Goal: Transaction & Acquisition: Purchase product/service

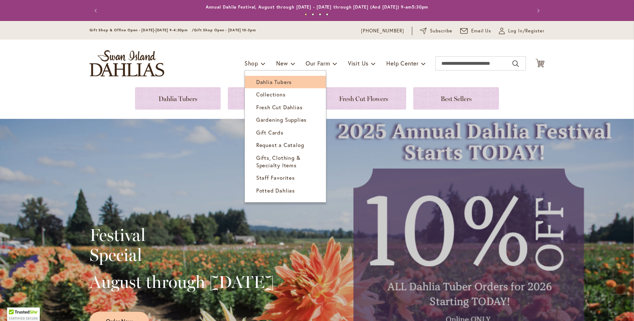
click at [263, 80] on span "Dahlia Tubers" at bounding box center [274, 81] width 36 height 7
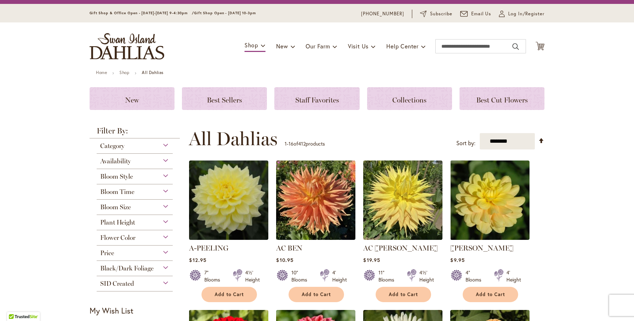
scroll to position [26, 0]
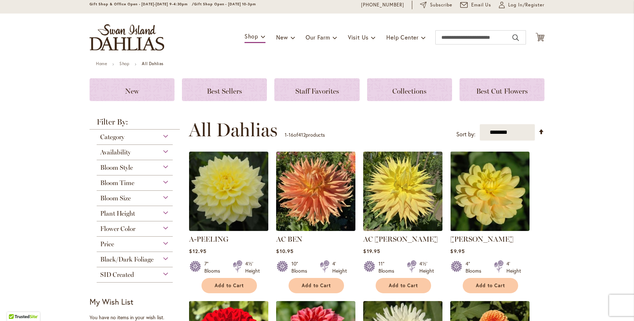
click at [166, 150] on div "Availability" at bounding box center [135, 150] width 76 height 11
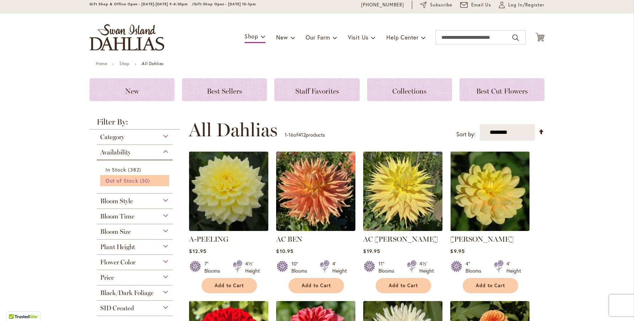
click at [135, 177] on span "Out of Stock" at bounding box center [122, 180] width 33 height 7
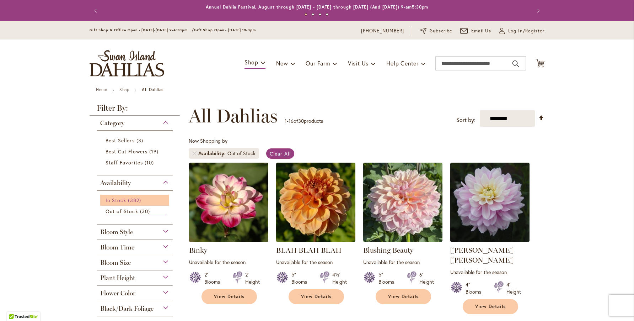
click at [148, 201] on link "In Stock 382 items" at bounding box center [136, 199] width 60 height 7
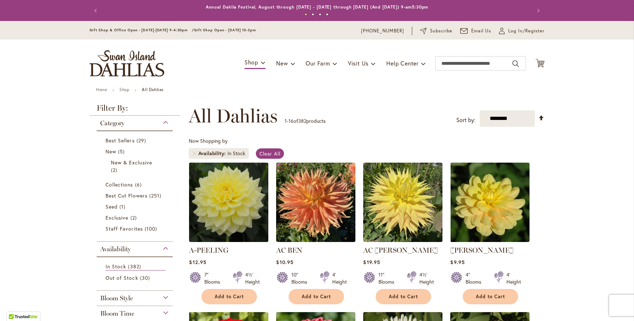
click at [164, 247] on div "Availability" at bounding box center [135, 246] width 76 height 11
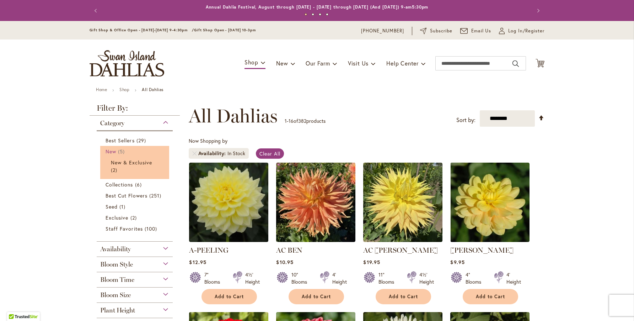
click at [114, 153] on span "New" at bounding box center [111, 151] width 11 height 7
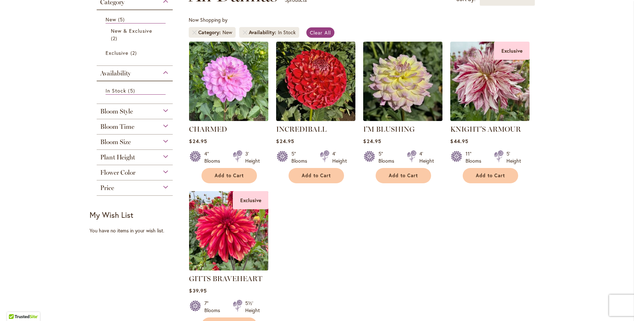
scroll to position [94, 0]
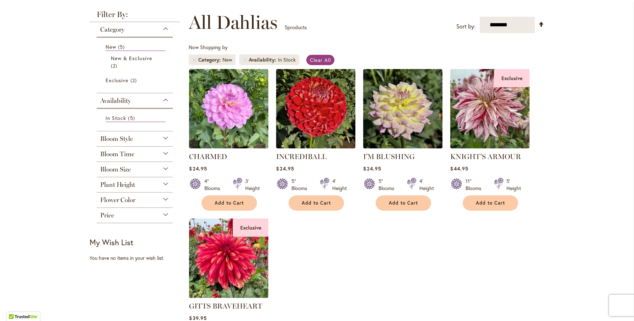
click at [164, 29] on div "Category" at bounding box center [135, 27] width 76 height 11
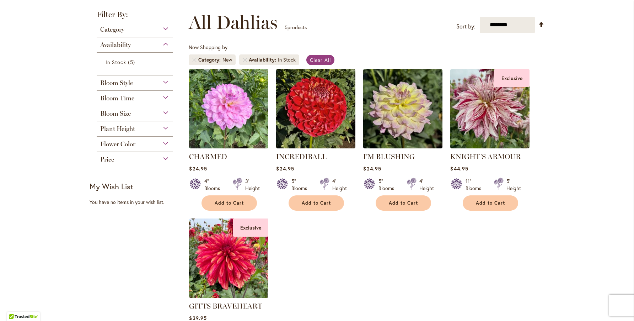
click at [164, 29] on div "Category" at bounding box center [135, 27] width 76 height 11
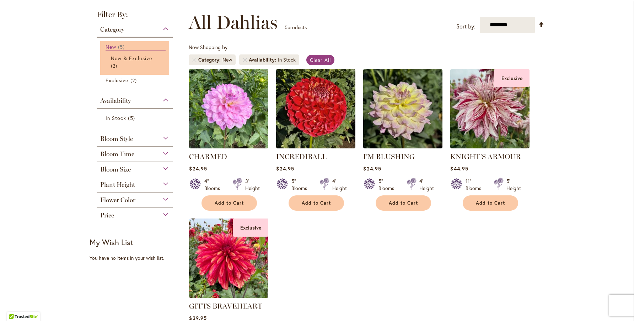
click at [122, 44] on span "5 items" at bounding box center [122, 46] width 9 height 7
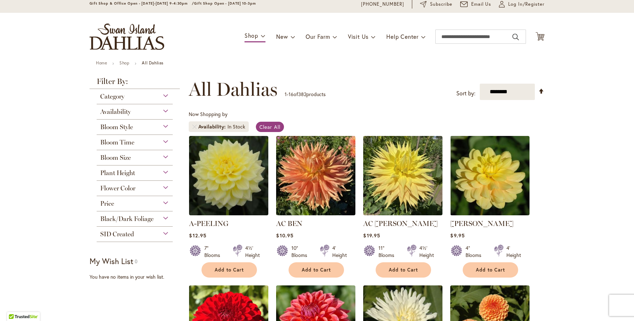
scroll to position [23, 0]
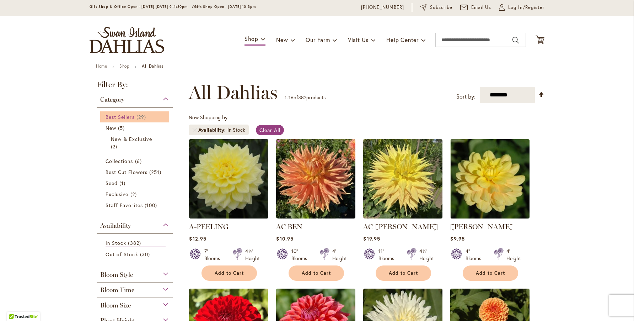
click at [128, 117] on span "Best Sellers" at bounding box center [120, 116] width 29 height 7
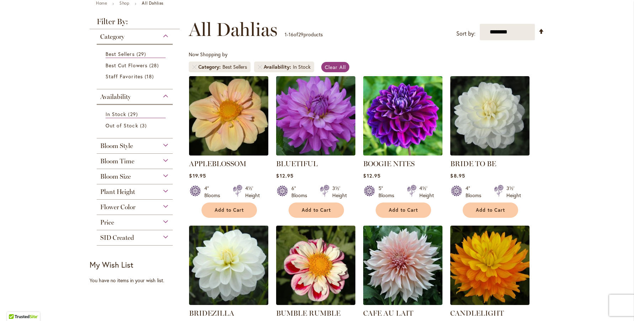
scroll to position [69, 0]
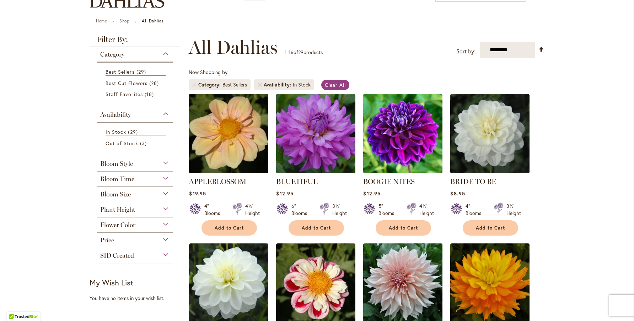
click at [153, 53] on div "Category" at bounding box center [135, 52] width 76 height 11
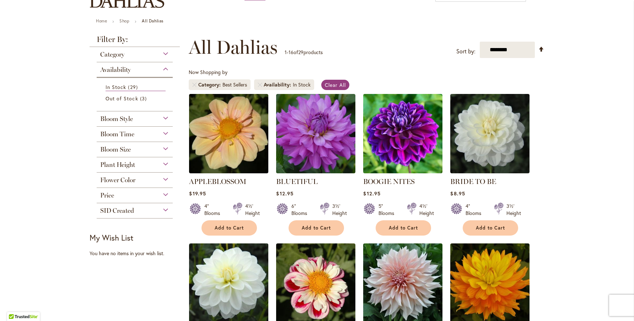
click at [153, 53] on div "Category" at bounding box center [135, 52] width 76 height 11
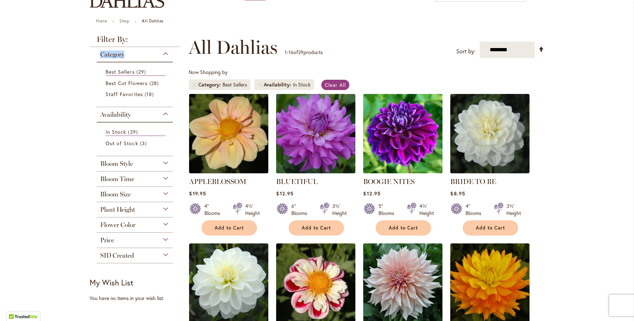
click at [153, 53] on div "Category" at bounding box center [135, 52] width 76 height 11
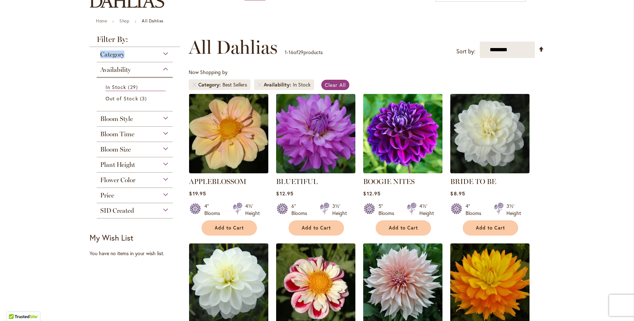
click at [153, 55] on div "Category" at bounding box center [135, 52] width 76 height 11
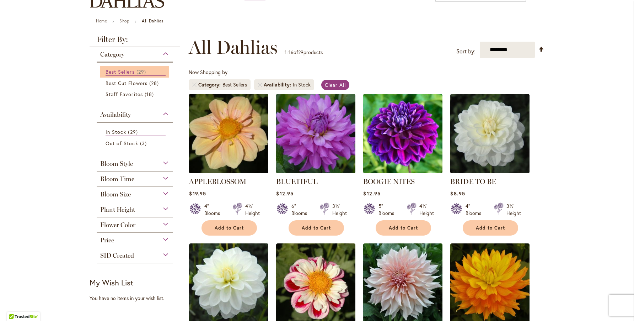
click at [136, 70] on link "Best Sellers 29 items" at bounding box center [136, 72] width 60 height 8
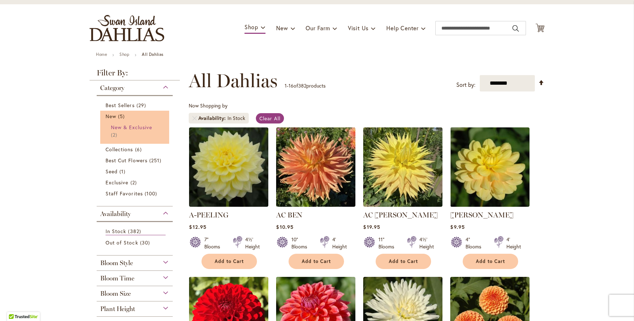
scroll to position [42, 0]
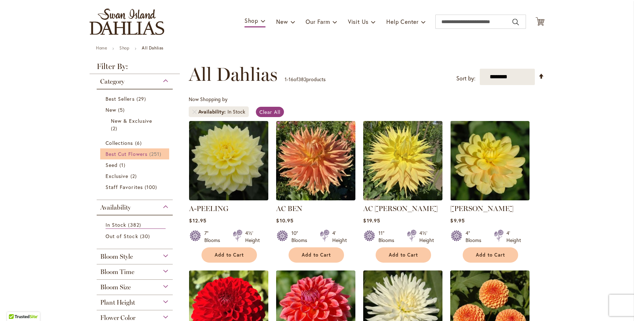
click at [140, 156] on span "Best Cut Flowers" at bounding box center [127, 153] width 42 height 7
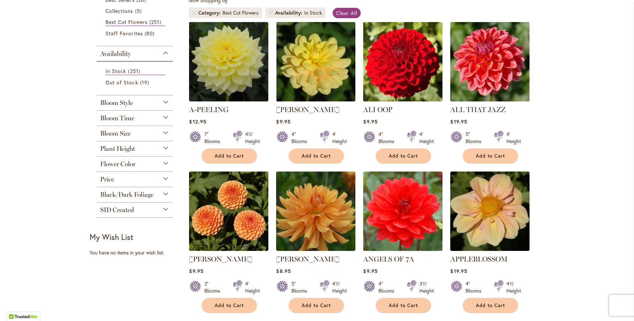
scroll to position [139, 0]
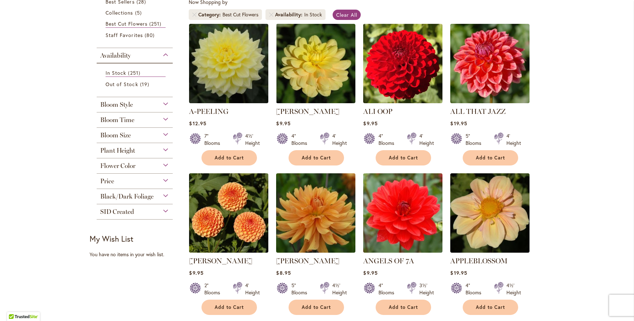
click at [167, 163] on div "Flower Color" at bounding box center [135, 163] width 76 height 11
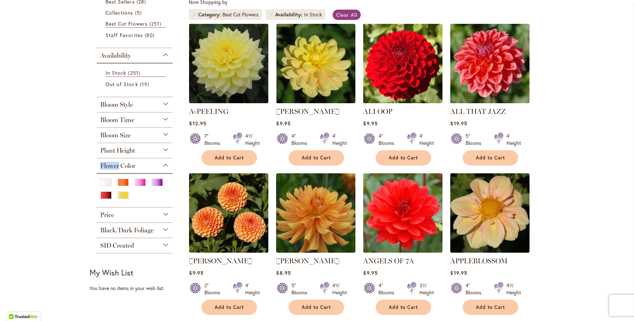
click at [167, 163] on div "Flower Color" at bounding box center [135, 163] width 76 height 11
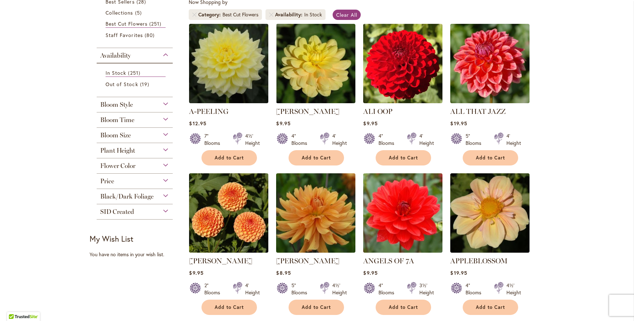
click at [163, 192] on div "Black/Dark Foliage" at bounding box center [135, 194] width 76 height 11
click at [167, 102] on div "Bloom Style" at bounding box center [135, 102] width 76 height 11
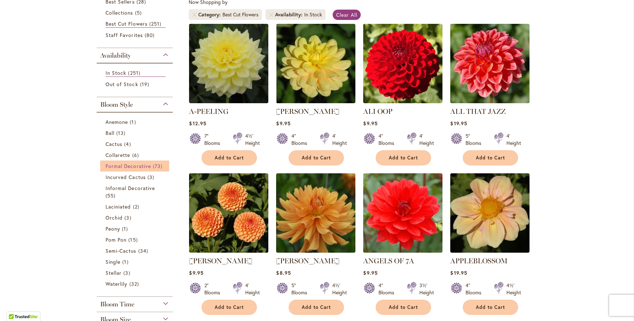
click at [156, 164] on span "73 items" at bounding box center [158, 165] width 11 height 7
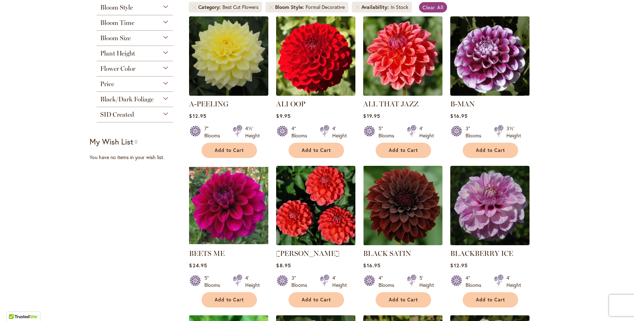
scroll to position [153, 0]
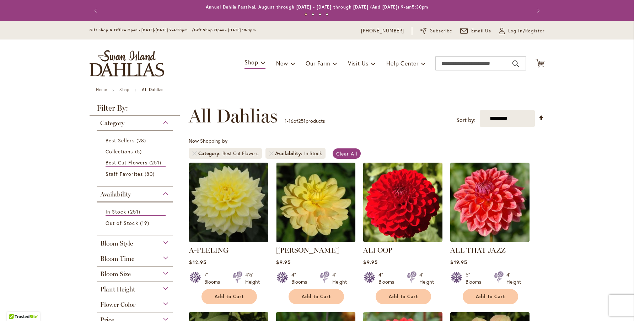
click at [166, 119] on div "Category" at bounding box center [135, 121] width 76 height 11
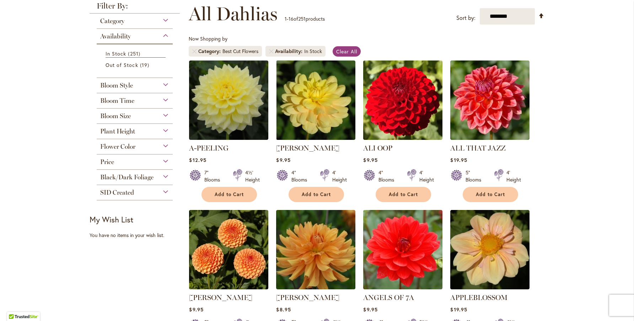
scroll to position [103, 0]
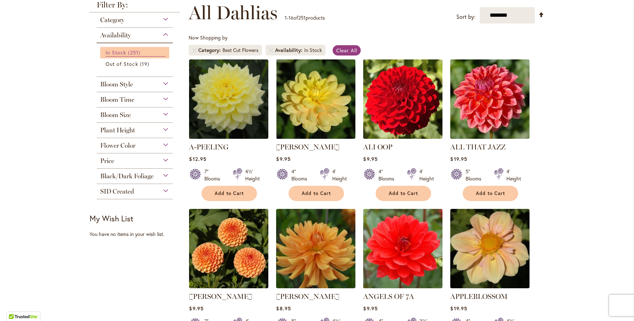
click at [138, 50] on span "251 items" at bounding box center [135, 52] width 14 height 7
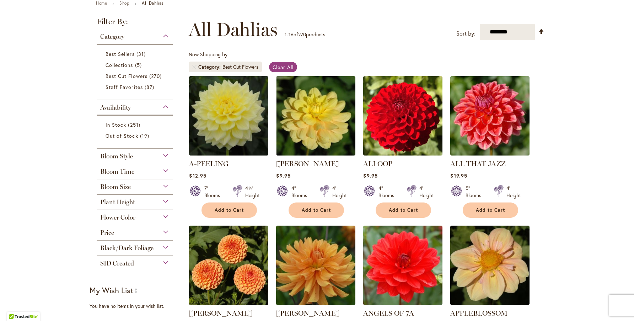
scroll to position [88, 0]
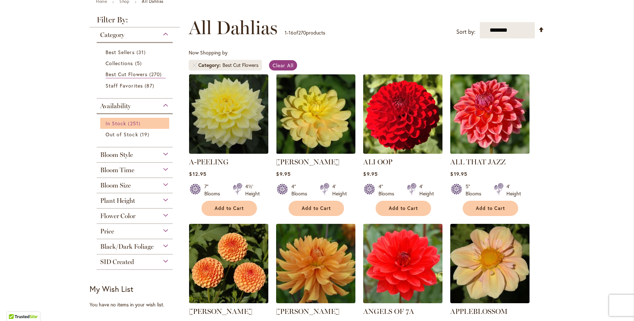
click at [133, 123] on span "251 items" at bounding box center [135, 122] width 14 height 7
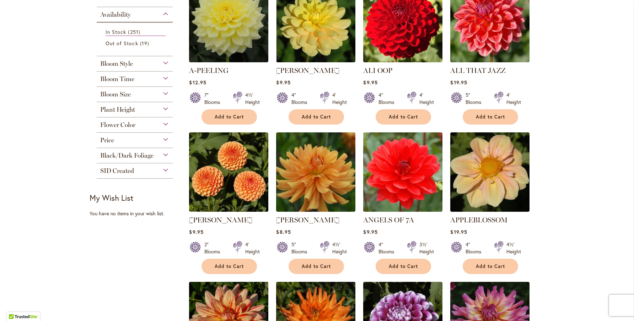
scroll to position [181, 0]
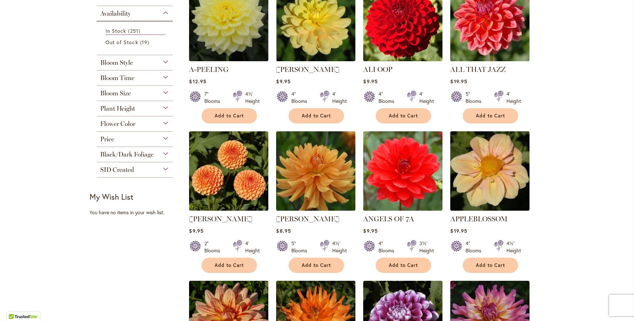
click at [165, 169] on div "SID Created" at bounding box center [135, 167] width 76 height 11
click at [166, 153] on div "Black/Dark Foliage" at bounding box center [135, 152] width 76 height 11
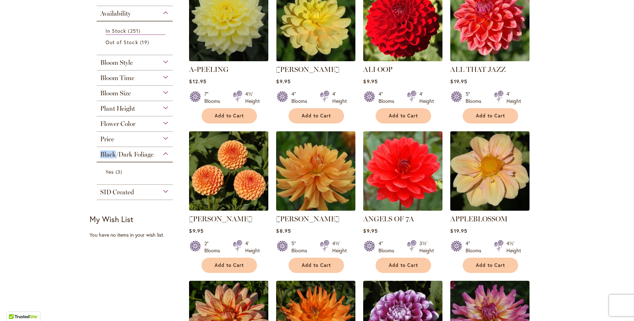
click at [166, 153] on div "Black/Dark Foliage" at bounding box center [135, 152] width 76 height 11
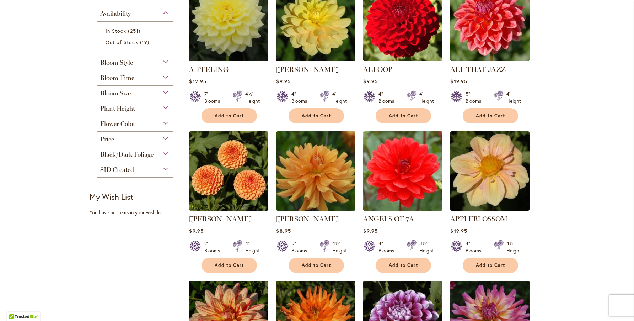
click at [166, 138] on div "Price" at bounding box center [135, 137] width 76 height 11
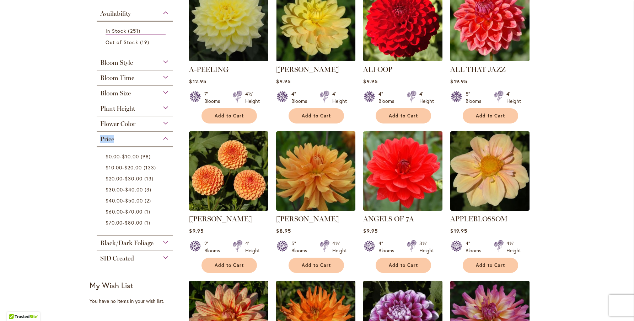
click at [166, 138] on div "Price" at bounding box center [135, 137] width 76 height 11
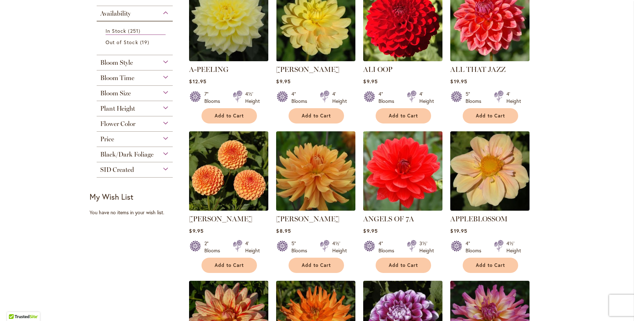
click at [163, 170] on div "SID Created" at bounding box center [135, 167] width 76 height 11
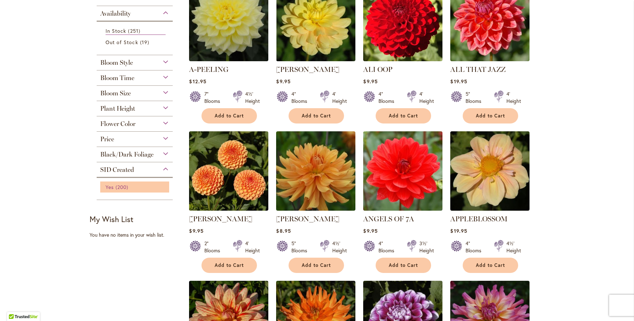
click at [124, 186] on span "200 items" at bounding box center [123, 186] width 15 height 7
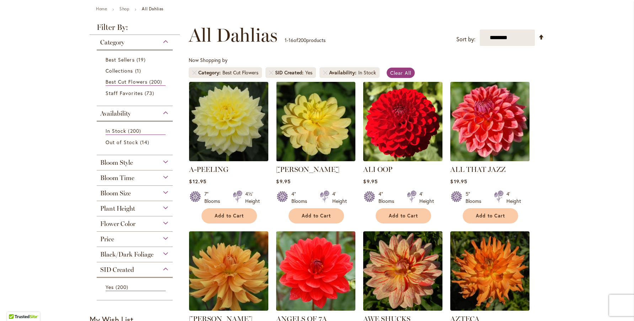
scroll to position [77, 0]
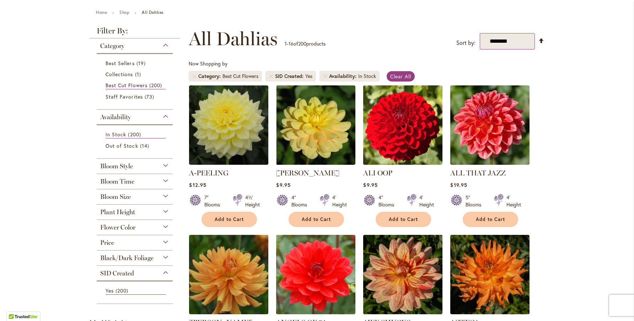
select select "*****"
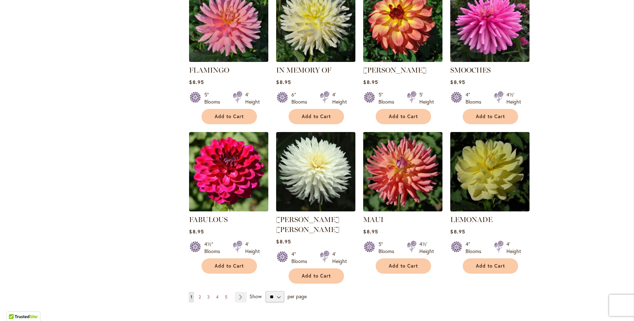
scroll to position [495, 0]
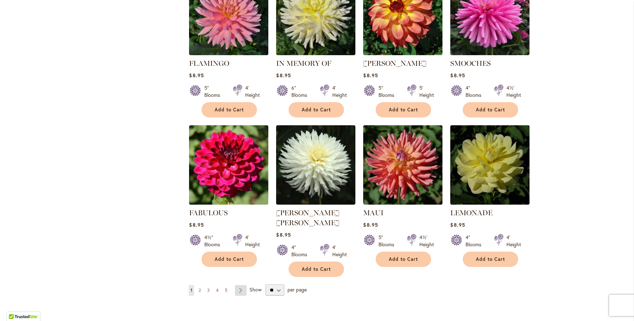
click at [242, 285] on link "Page Next" at bounding box center [241, 290] width 12 height 11
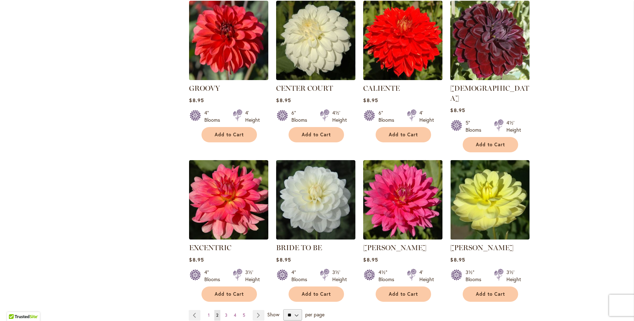
scroll to position [672, 0]
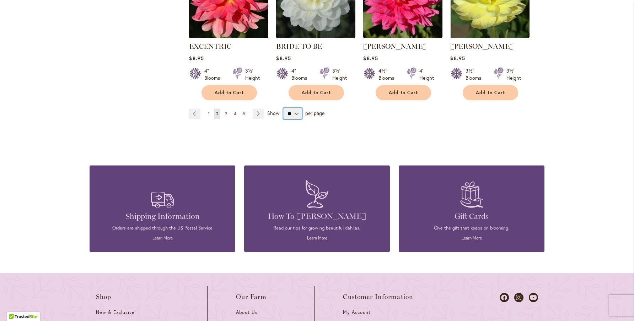
select select "**"
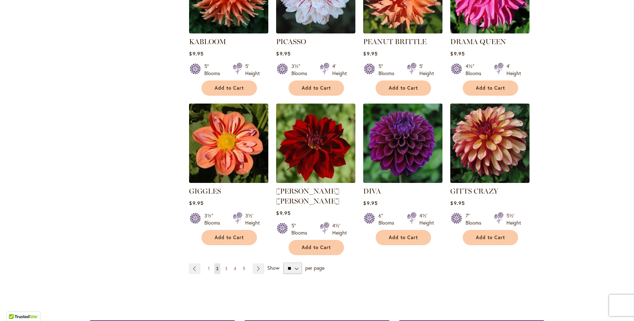
scroll to position [1137, 0]
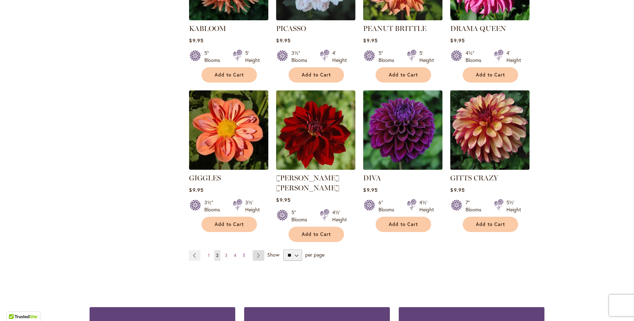
click at [260, 250] on link "Page Next" at bounding box center [259, 255] width 12 height 11
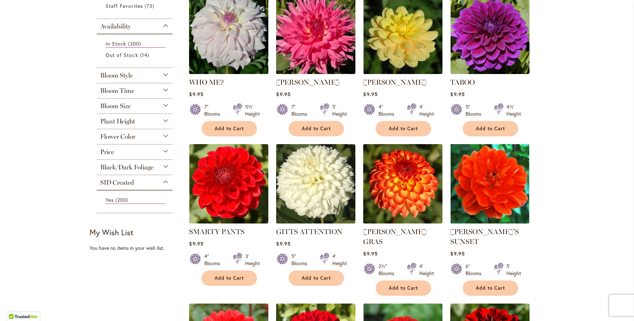
scroll to position [166, 0]
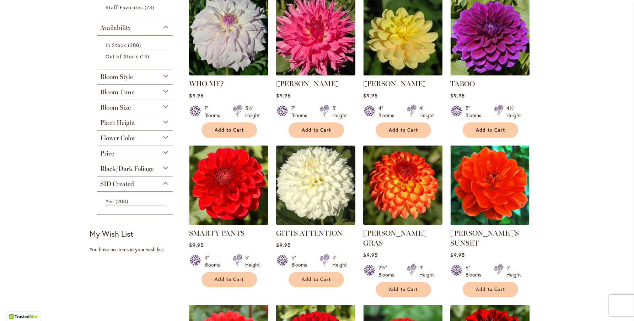
click at [159, 137] on div "Flower Color" at bounding box center [135, 135] width 76 height 11
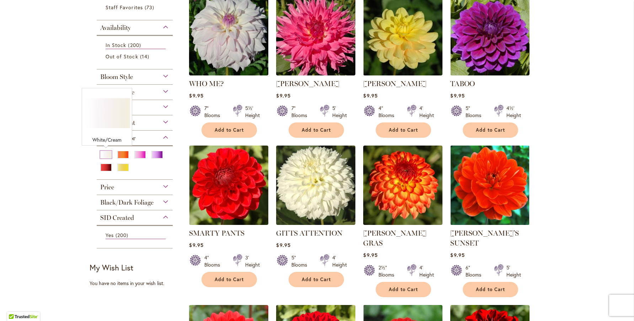
click at [110, 154] on div "White/Cream" at bounding box center [105, 154] width 11 height 7
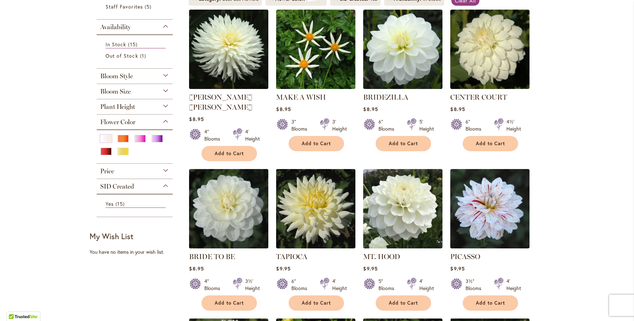
scroll to position [161, 0]
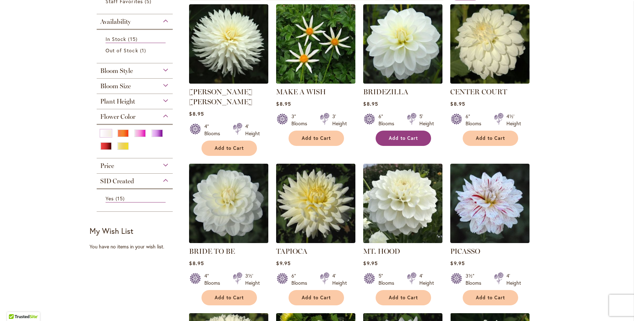
click at [411, 137] on span "Add to Cart" at bounding box center [403, 138] width 29 height 6
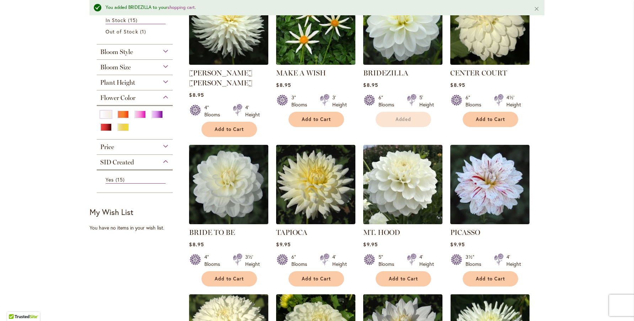
scroll to position [201, 0]
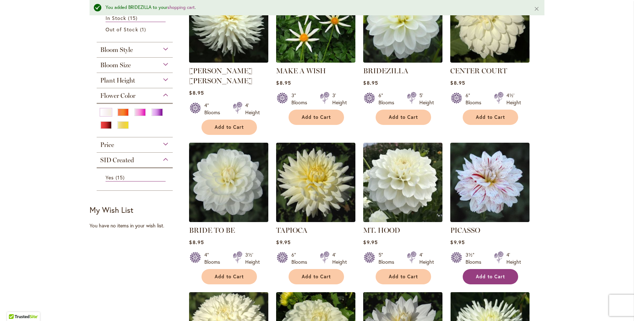
click at [500, 273] on span "Add to Cart" at bounding box center [490, 276] width 29 height 6
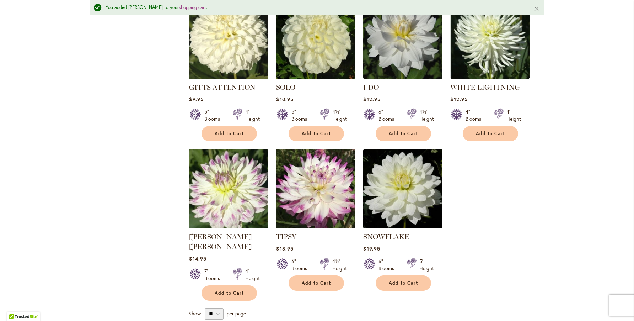
scroll to position [496, 0]
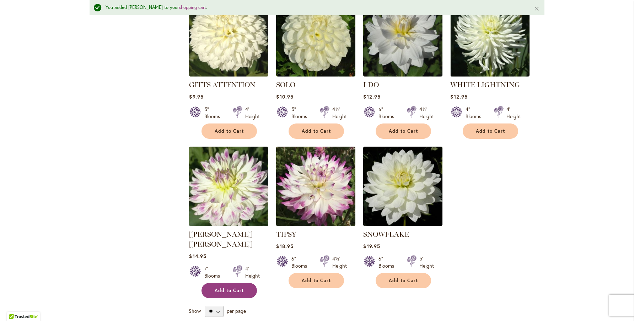
click at [250, 283] on button "Add to Cart" at bounding box center [229, 290] width 55 height 15
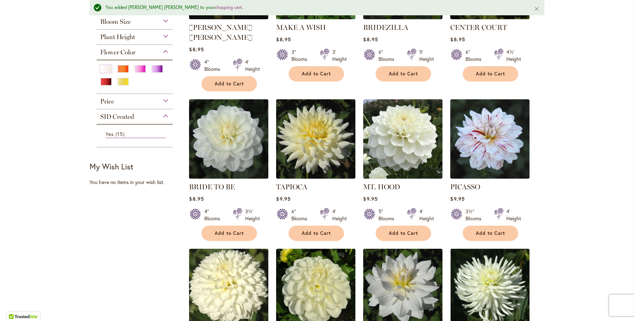
scroll to position [235, 0]
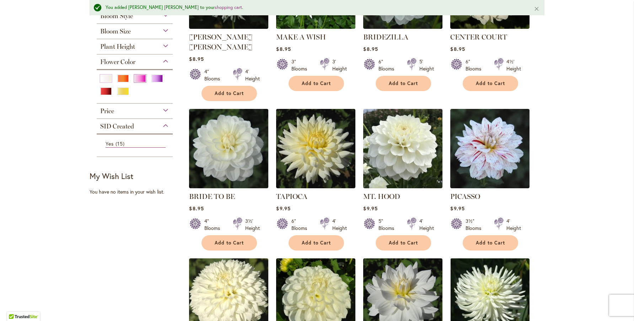
click at [138, 79] on div "Pink" at bounding box center [139, 78] width 11 height 7
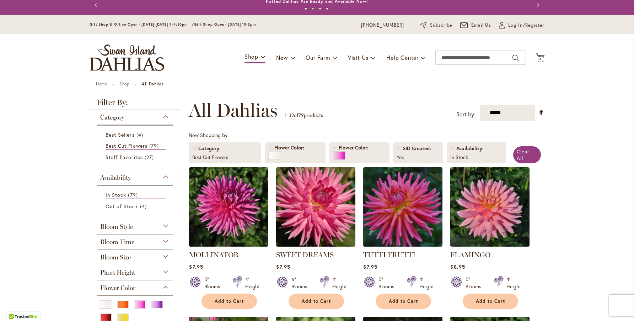
scroll to position [10, 0]
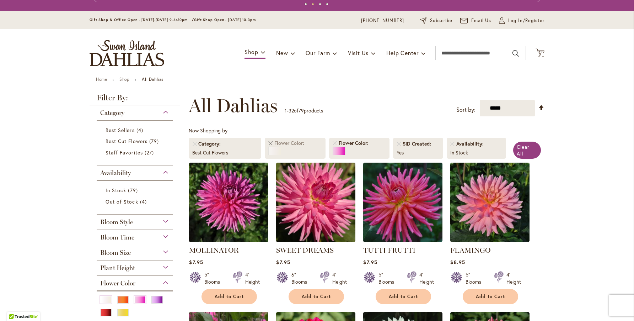
click at [271, 141] on link "Remove Flower Color White/Cream" at bounding box center [270, 143] width 4 height 4
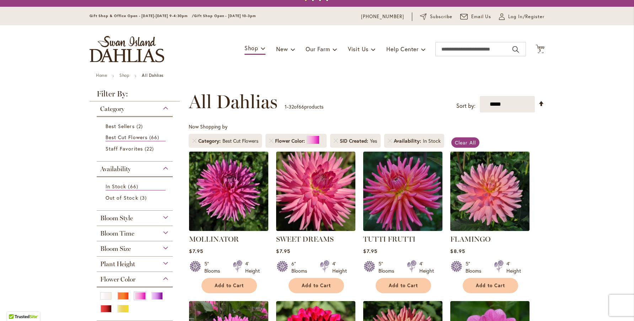
scroll to position [15, 0]
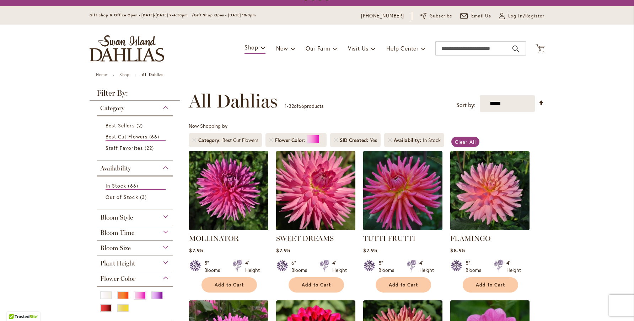
click at [271, 137] on li "Flower Color" at bounding box center [296, 140] width 61 height 14
click at [273, 141] on link "Remove Flower Color Pink" at bounding box center [271, 140] width 4 height 4
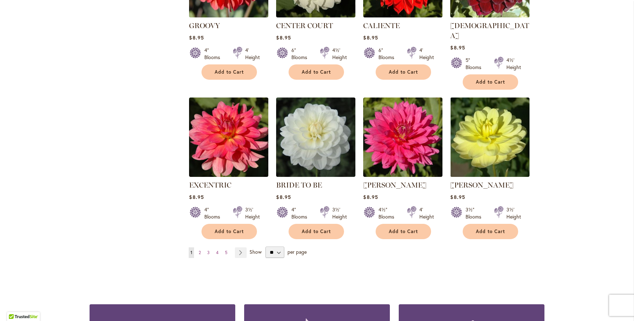
scroll to position [1153, 0]
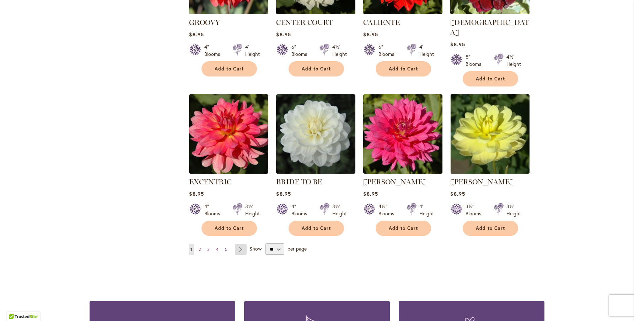
click at [241, 244] on link "Page Next" at bounding box center [241, 249] width 12 height 11
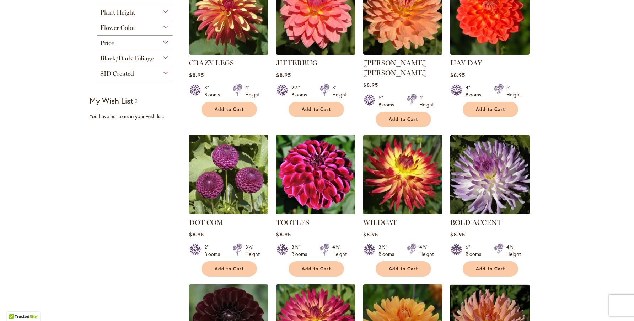
scroll to position [178, 0]
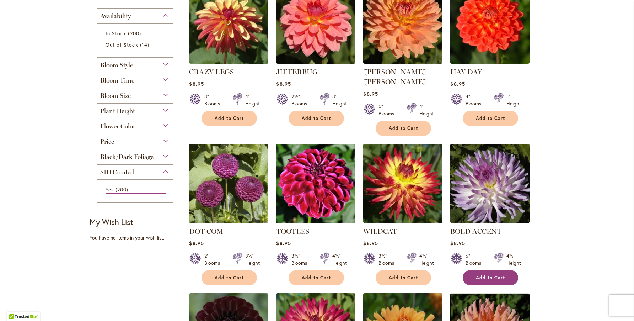
click at [481, 270] on button "Add to Cart" at bounding box center [490, 277] width 55 height 15
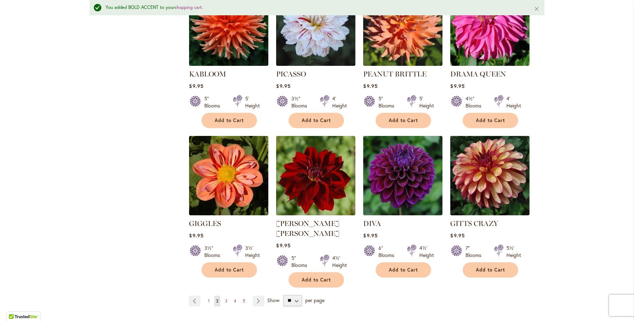
scroll to position [1121, 0]
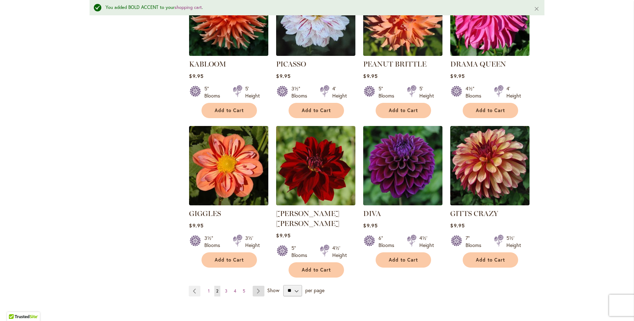
click at [261, 286] on link "Page Next" at bounding box center [259, 291] width 12 height 11
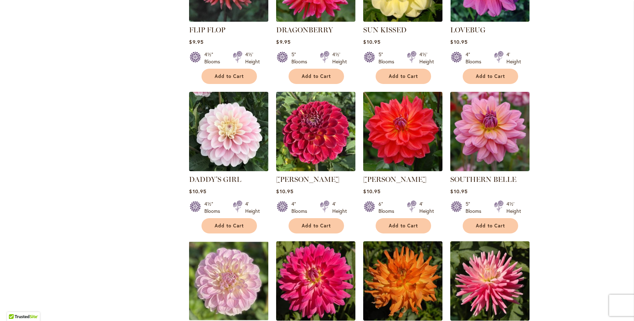
scroll to position [682, 0]
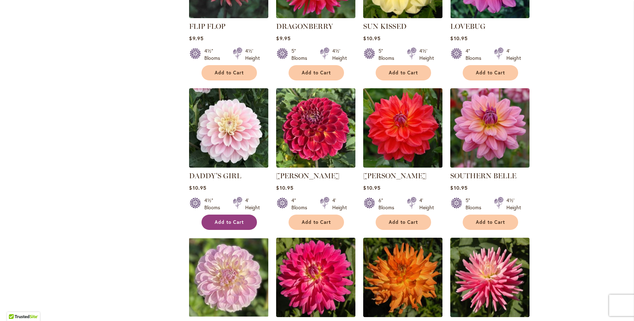
click at [238, 226] on button "Add to Cart" at bounding box center [229, 221] width 55 height 15
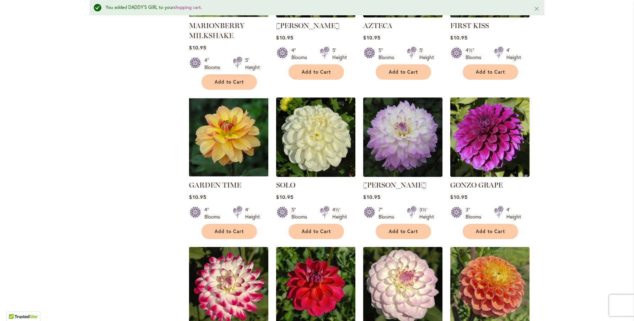
scroll to position [1020, 0]
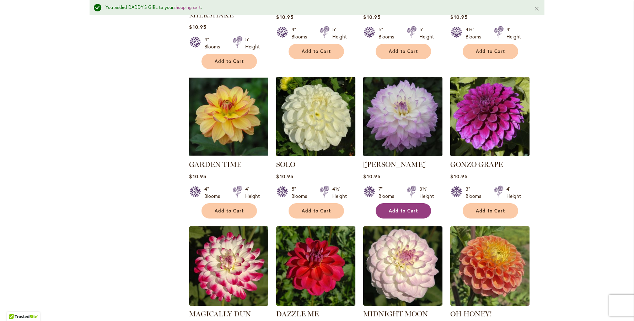
click at [408, 211] on button "Add to Cart" at bounding box center [403, 210] width 55 height 15
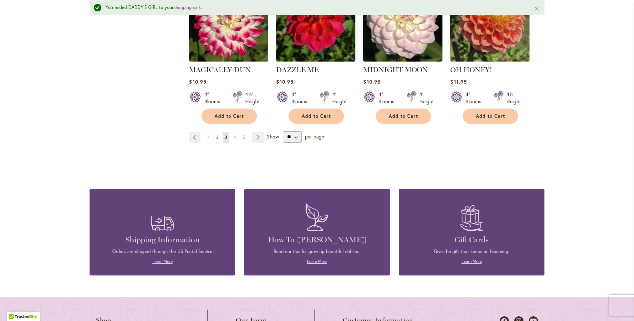
scroll to position [1269, 0]
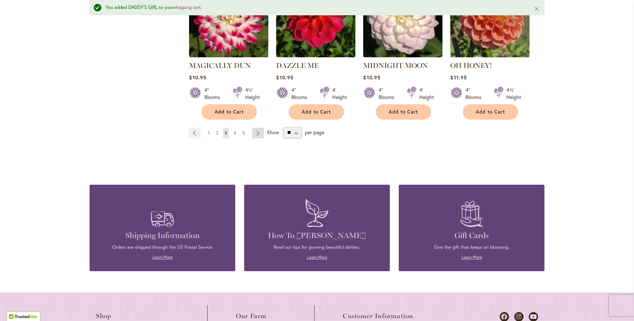
click at [256, 130] on link "Page Next" at bounding box center [258, 133] width 12 height 11
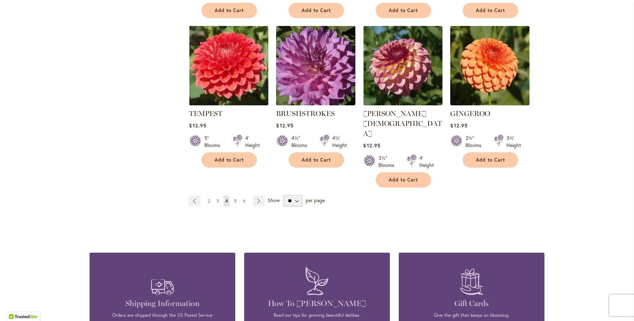
scroll to position [1206, 0]
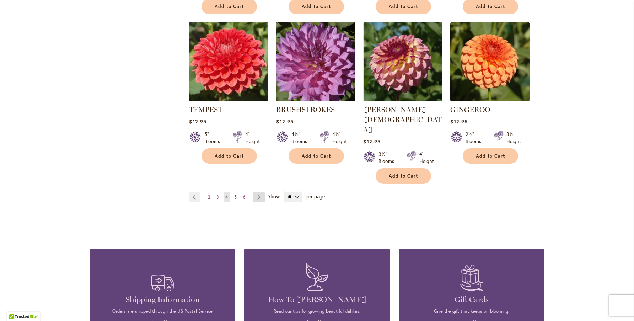
click at [260, 192] on link "Page Next" at bounding box center [259, 197] width 12 height 11
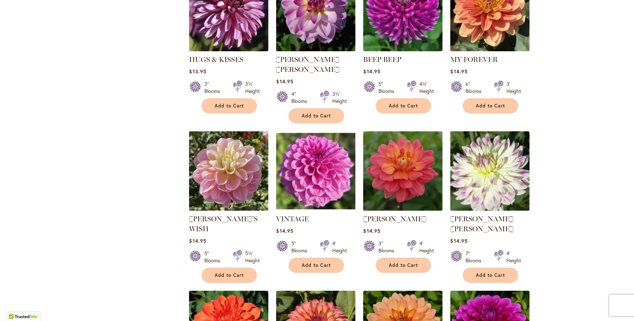
scroll to position [490, 0]
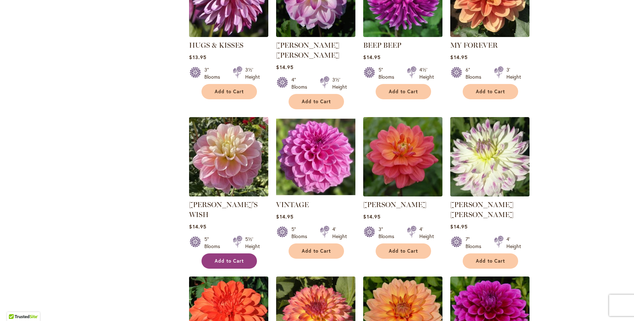
click at [229, 258] on span "Add to Cart" at bounding box center [229, 261] width 29 height 6
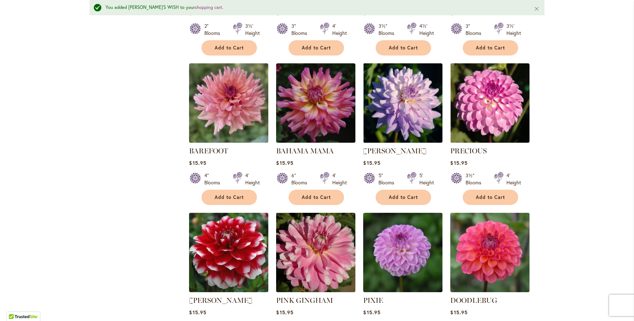
scroll to position [1046, 0]
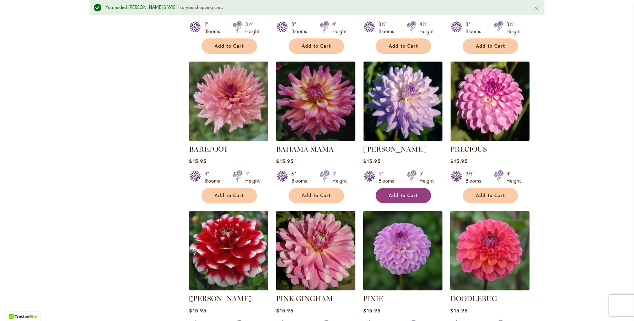
click at [395, 192] on span "Add to Cart" at bounding box center [403, 195] width 29 height 6
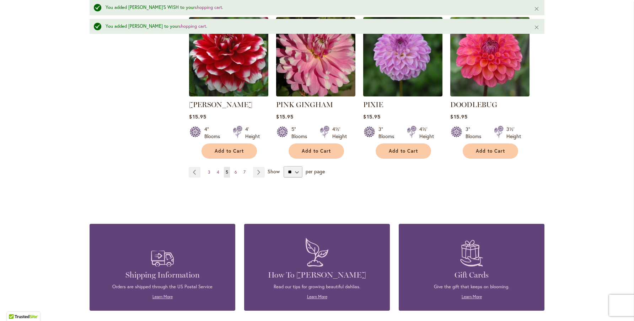
scroll to position [1266, 0]
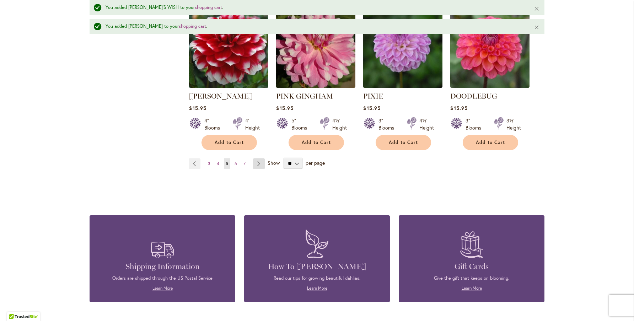
click at [262, 158] on link "Page Next" at bounding box center [259, 163] width 12 height 11
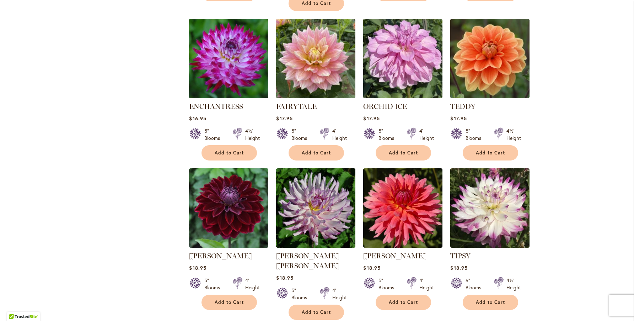
scroll to position [468, 0]
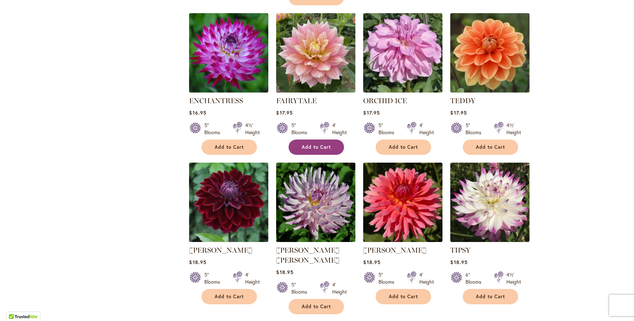
click at [308, 139] on button "Add to Cart" at bounding box center [316, 146] width 55 height 15
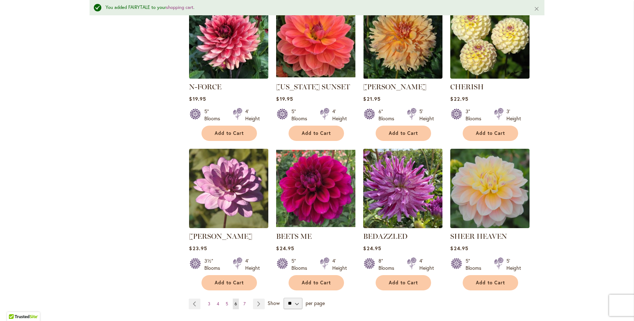
scroll to position [1115, 0]
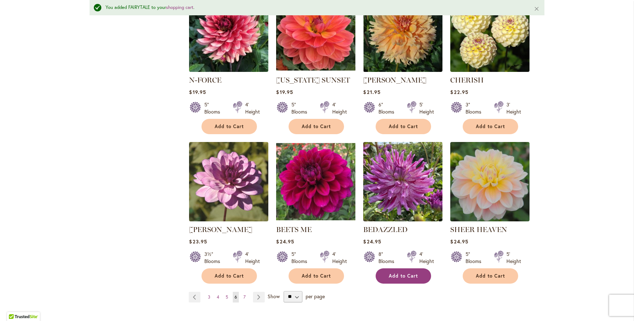
click at [394, 268] on button "Add to Cart" at bounding box center [403, 275] width 55 height 15
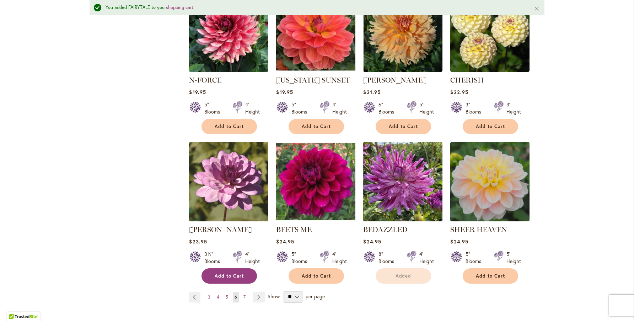
click at [232, 268] on button "Add to Cart" at bounding box center [229, 275] width 55 height 15
click at [260, 292] on link "Page Next" at bounding box center [259, 297] width 12 height 11
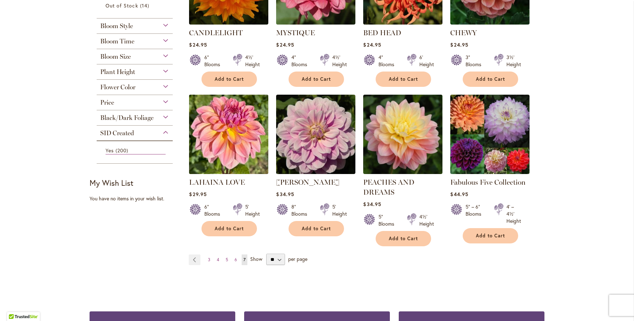
scroll to position [219, 0]
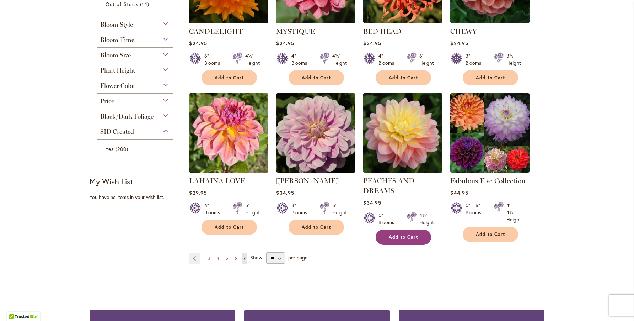
click at [407, 233] on button "Add to Cart" at bounding box center [403, 236] width 55 height 15
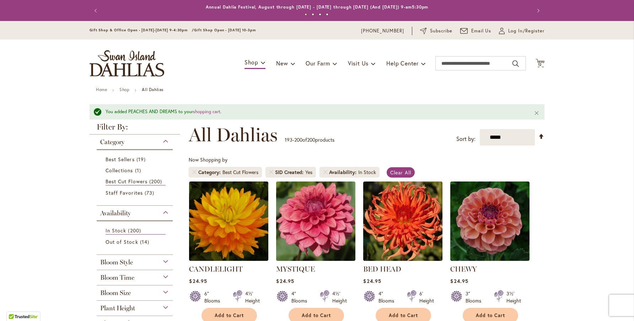
scroll to position [0, 0]
click at [540, 62] on icon "Cart .cls-1 { fill: #231f20; }" at bounding box center [540, 63] width 9 height 9
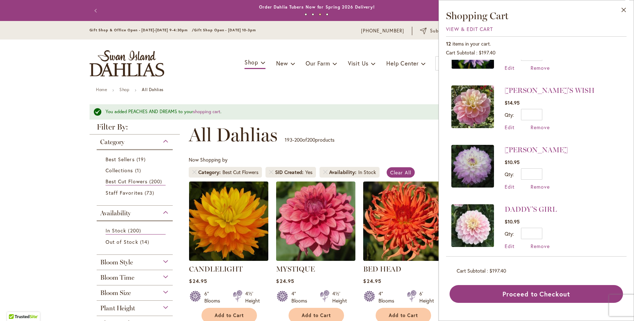
scroll to position [276, 0]
click at [540, 126] on span "Remove" at bounding box center [540, 127] width 19 height 7
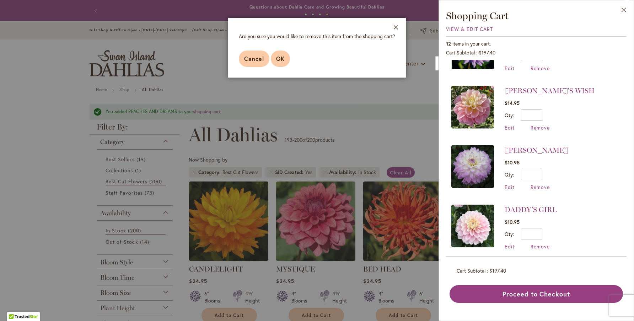
click at [281, 58] on span "OK" at bounding box center [280, 58] width 9 height 7
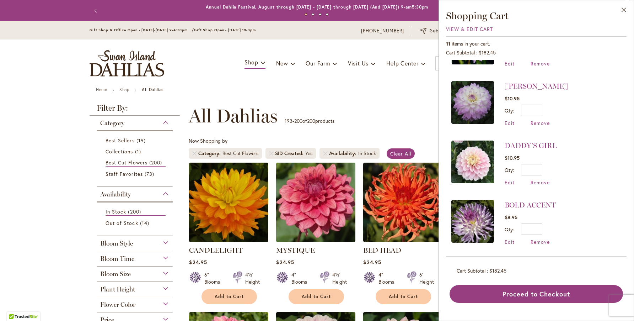
scroll to position [282, 0]
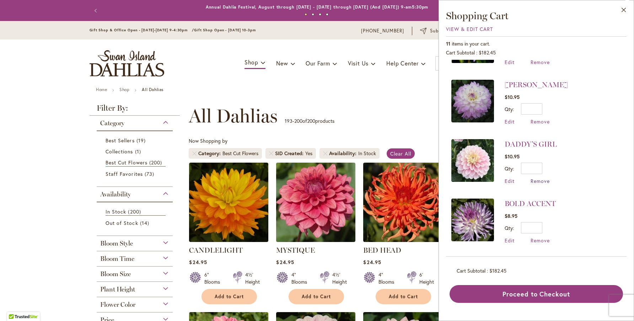
click at [538, 178] on span "Remove" at bounding box center [540, 180] width 19 height 7
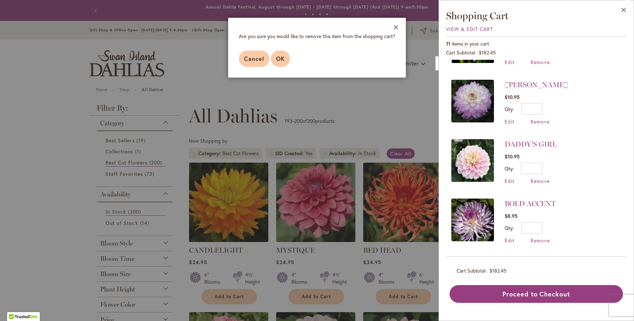
click at [285, 54] on button "OK" at bounding box center [280, 58] width 19 height 16
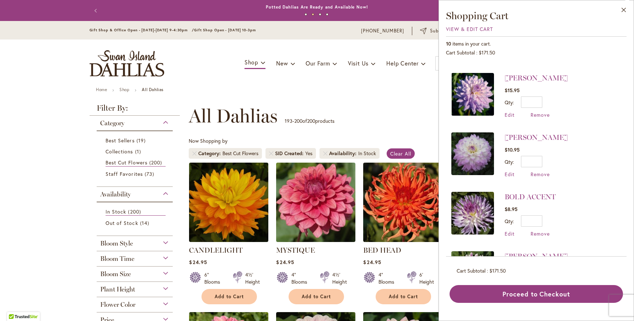
scroll to position [230, 0]
click at [537, 171] on span "Remove" at bounding box center [540, 173] width 19 height 7
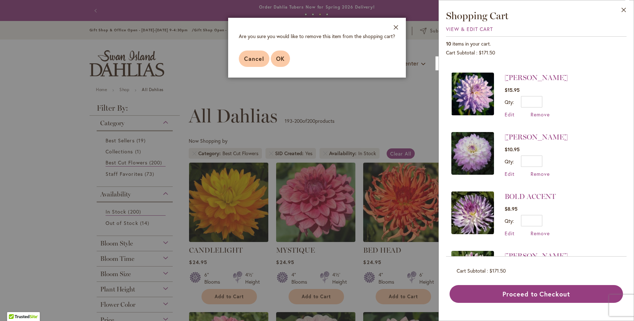
click at [281, 58] on span "OK" at bounding box center [280, 58] width 9 height 7
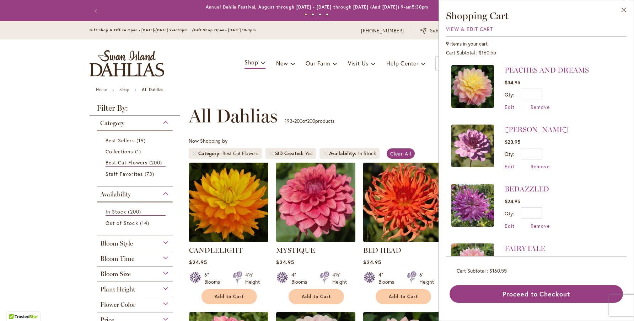
scroll to position [0, 0]
click at [540, 164] on span "Remove" at bounding box center [540, 166] width 19 height 7
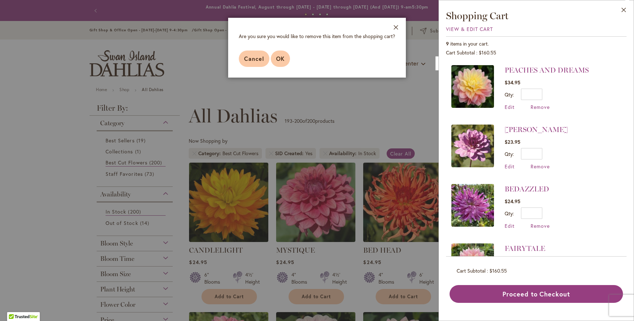
click at [281, 57] on span "OK" at bounding box center [280, 58] width 9 height 7
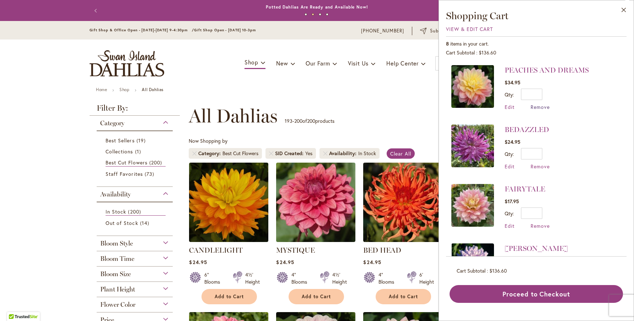
click at [540, 108] on span "Remove" at bounding box center [540, 106] width 19 height 7
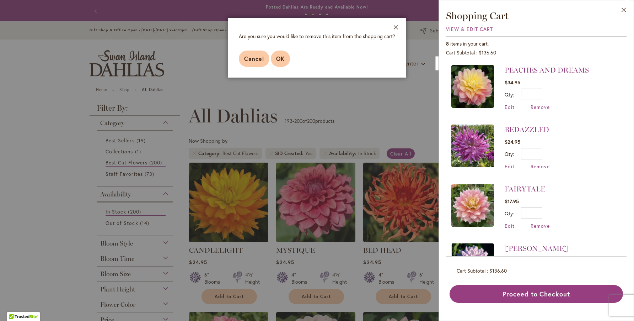
click at [282, 58] on span "OK" at bounding box center [280, 58] width 9 height 7
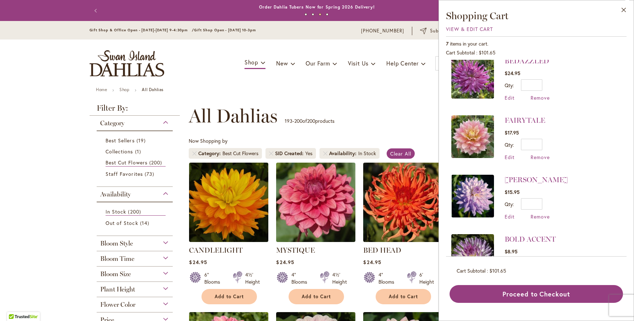
scroll to position [14, 0]
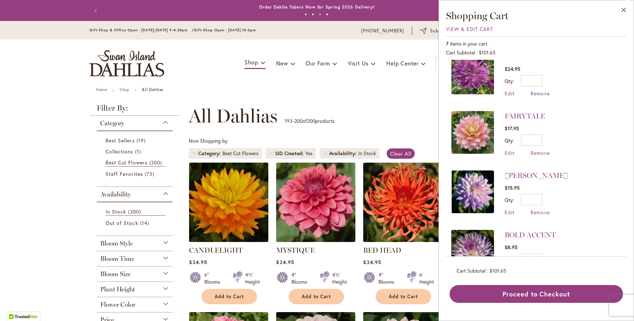
click at [539, 92] on span "Remove" at bounding box center [540, 93] width 19 height 7
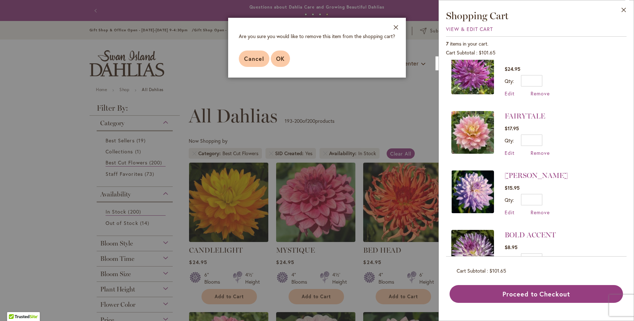
click at [281, 61] on span "OK" at bounding box center [280, 58] width 9 height 7
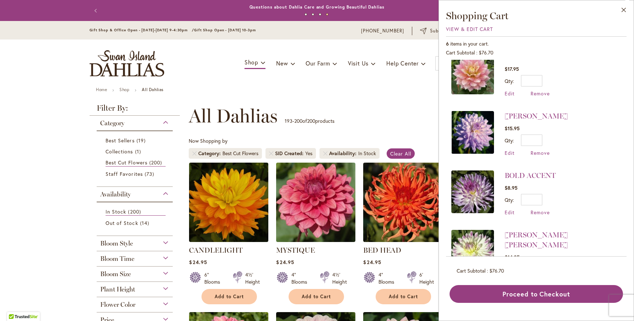
scroll to position [0, 0]
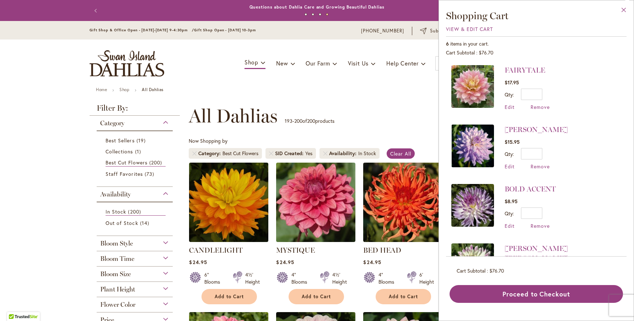
click at [623, 12] on button "Close" at bounding box center [624, 11] width 20 height 22
